Goal: Information Seeking & Learning: Learn about a topic

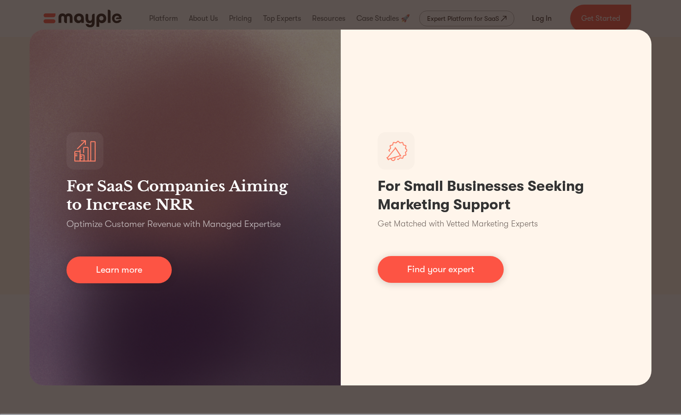
click at [666, 38] on div "For SaaS Companies Aiming to Increase NRR Optimize Customer Revenue with Manage…" at bounding box center [340, 207] width 681 height 415
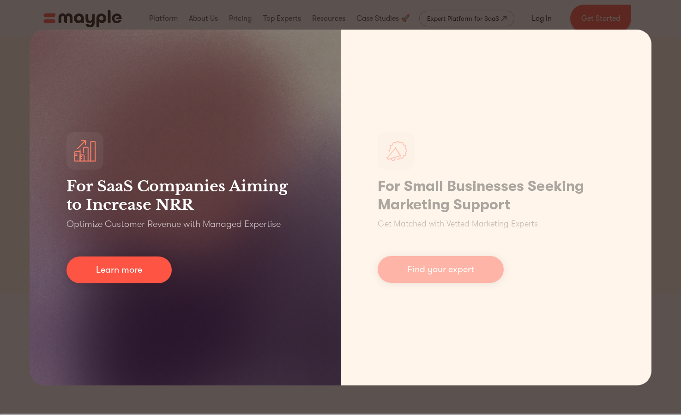
click at [207, 129] on div "For SaaS Companies Aiming to Increase NRR Optimize Customer Revenue with Manage…" at bounding box center [185, 208] width 311 height 356
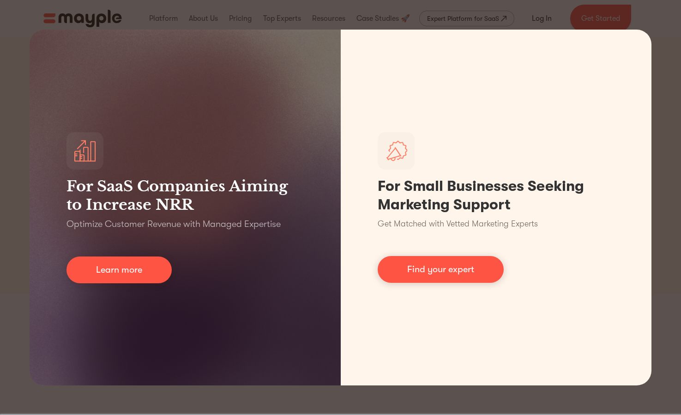
click at [22, 15] on div "For SaaS Companies Aiming to Increase NRR Optimize Customer Revenue with Manage…" at bounding box center [340, 207] width 681 height 415
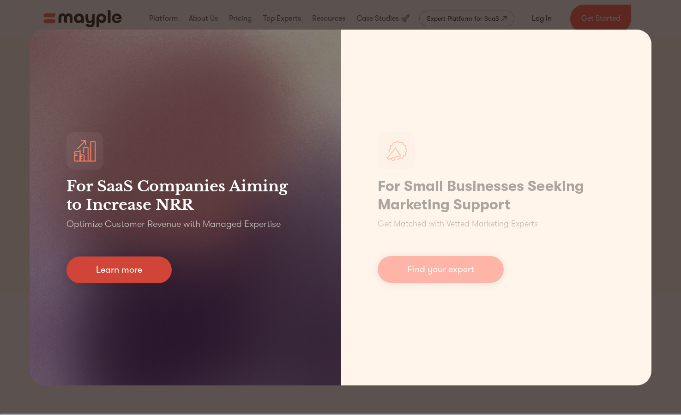
click at [134, 272] on link "Learn more" at bounding box center [119, 269] width 105 height 27
